Goal: Check status

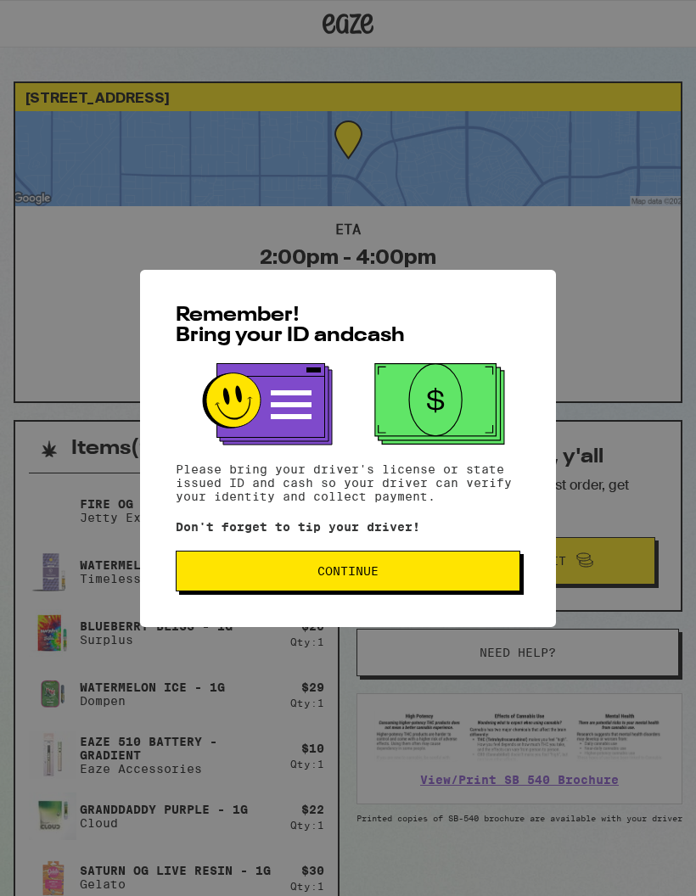
click at [415, 570] on span "Continue" at bounding box center [348, 571] width 316 height 12
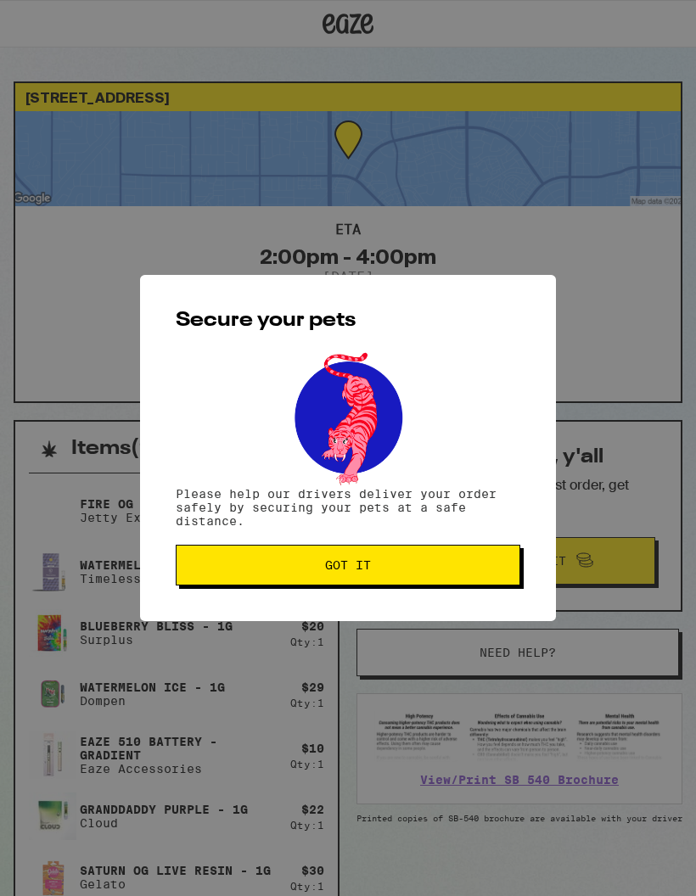
click at [419, 562] on span "Got it" at bounding box center [348, 565] width 316 height 12
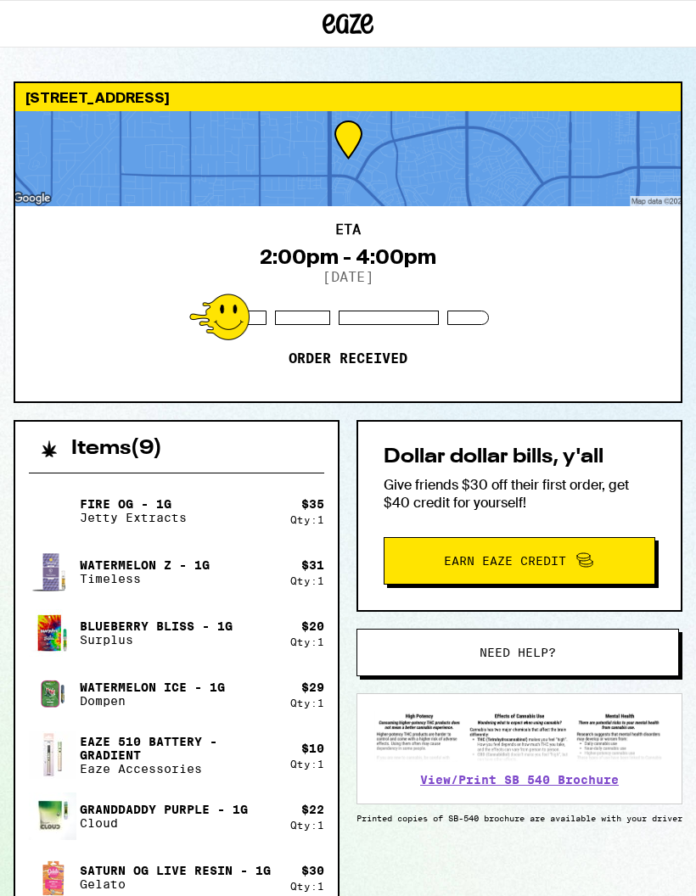
click at [600, 327] on div "ETA 2:00pm - 4:00pm 9/11/2025 Order received" at bounding box center [347, 303] width 665 height 195
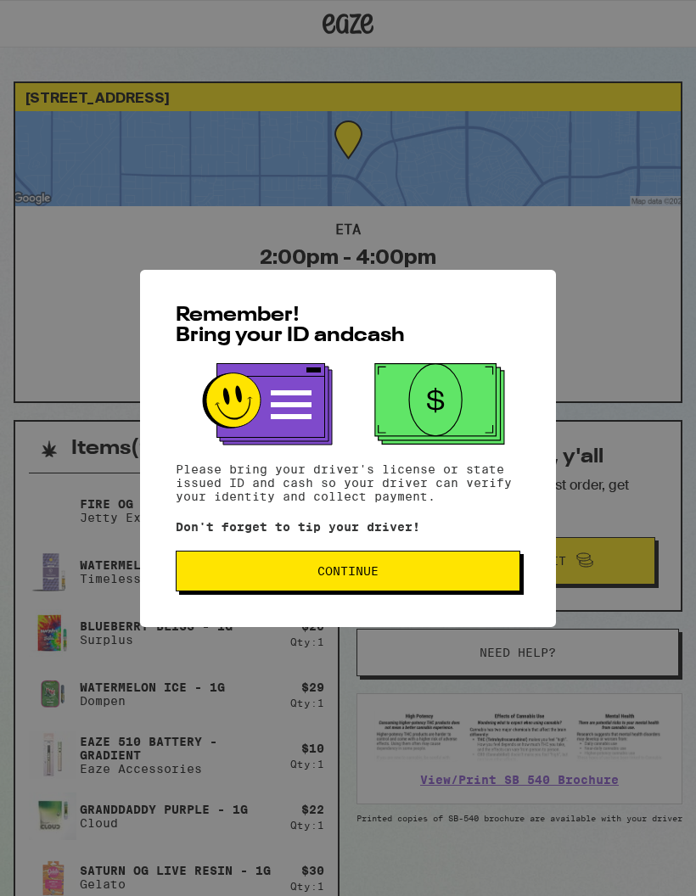
click at [418, 577] on span "Continue" at bounding box center [348, 571] width 316 height 12
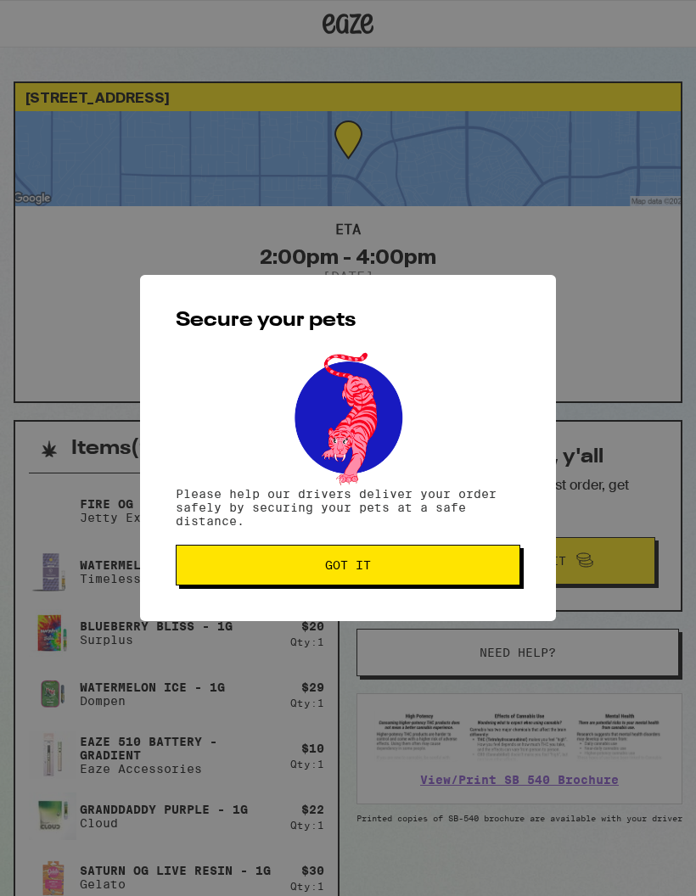
click at [435, 564] on span "Got it" at bounding box center [348, 565] width 316 height 12
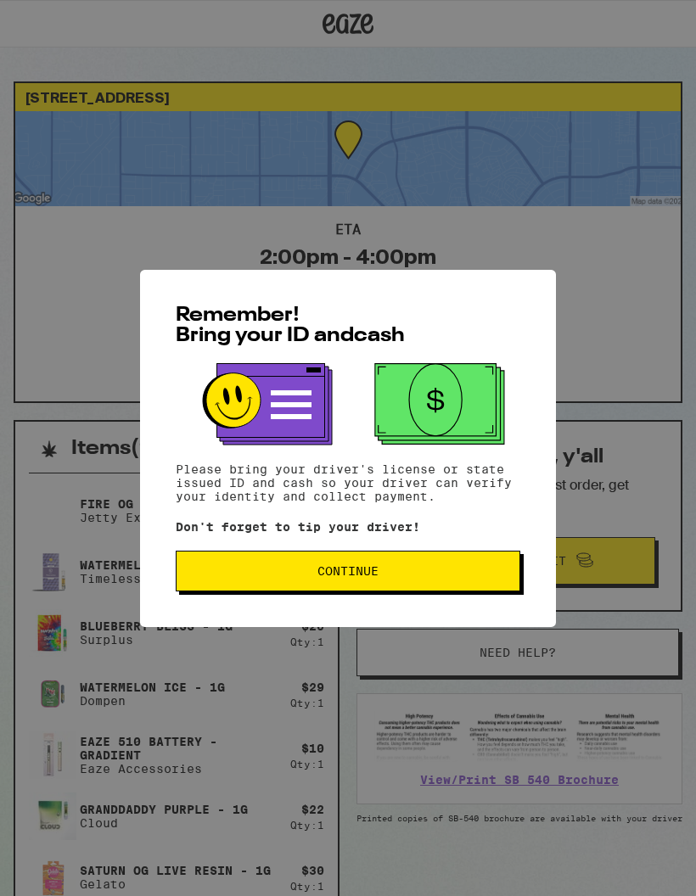
click at [412, 562] on button "Continue" at bounding box center [348, 571] width 345 height 41
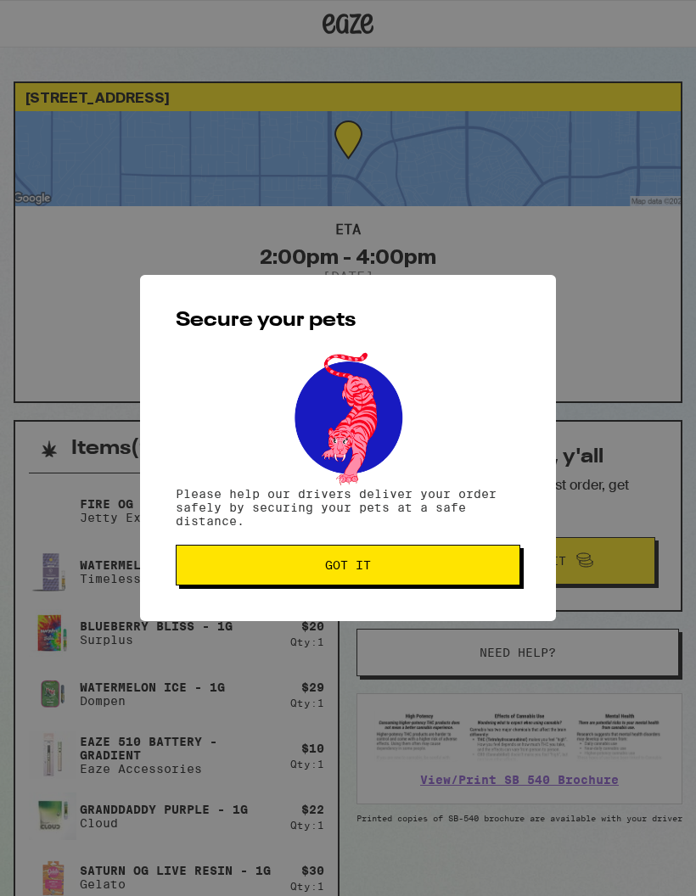
click at [419, 561] on span "Got it" at bounding box center [348, 565] width 316 height 12
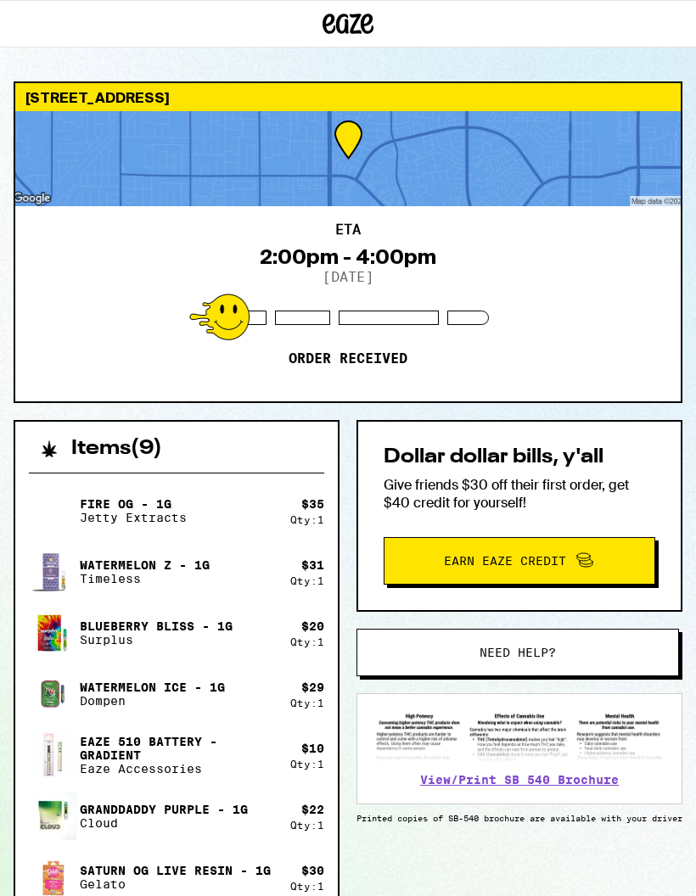
click at [132, 528] on div "Fire OG - 1g Jetty Extracts" at bounding box center [159, 511] width 261 height 48
